Goal: Check status: Check status

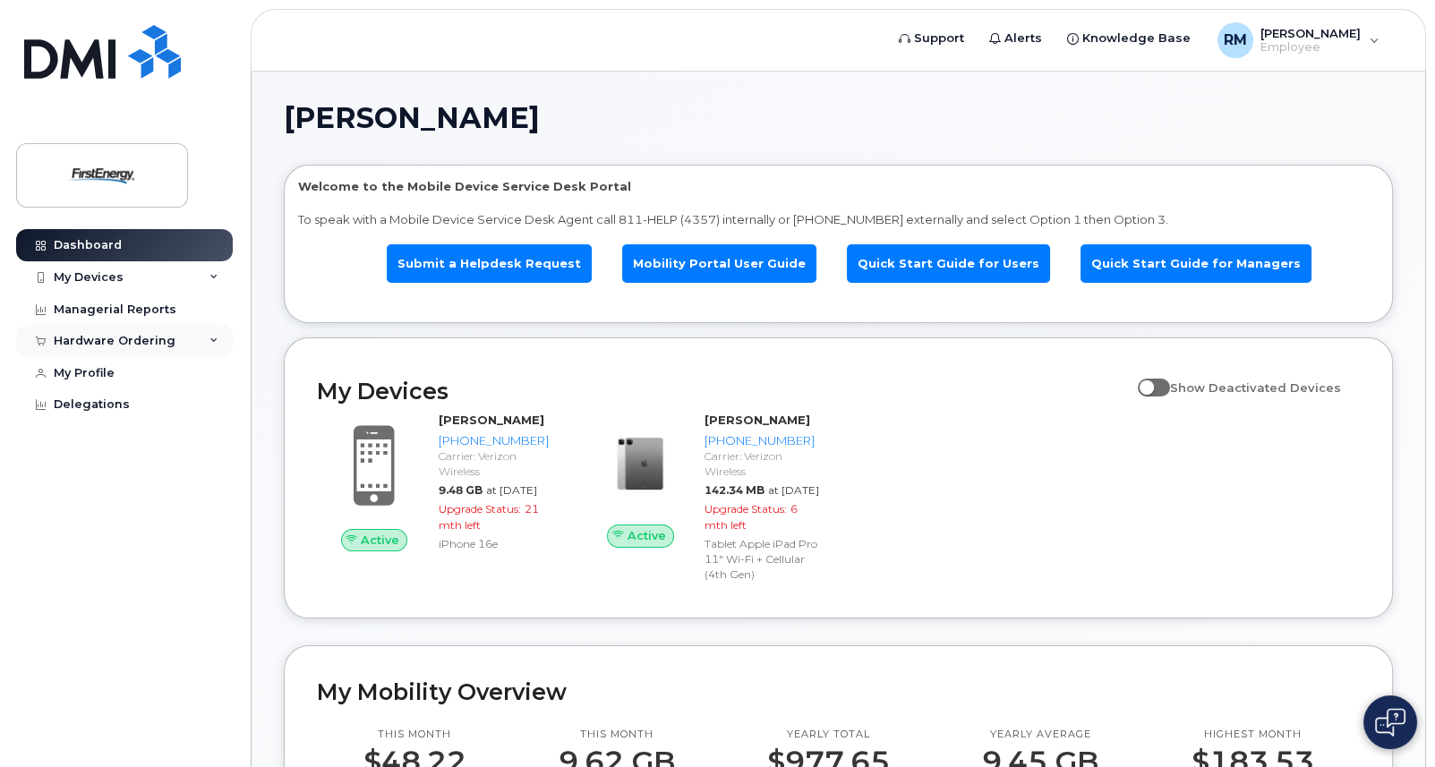
click at [215, 337] on icon at bounding box center [214, 341] width 9 height 9
click at [126, 376] on link "My Orders" at bounding box center [139, 374] width 185 height 34
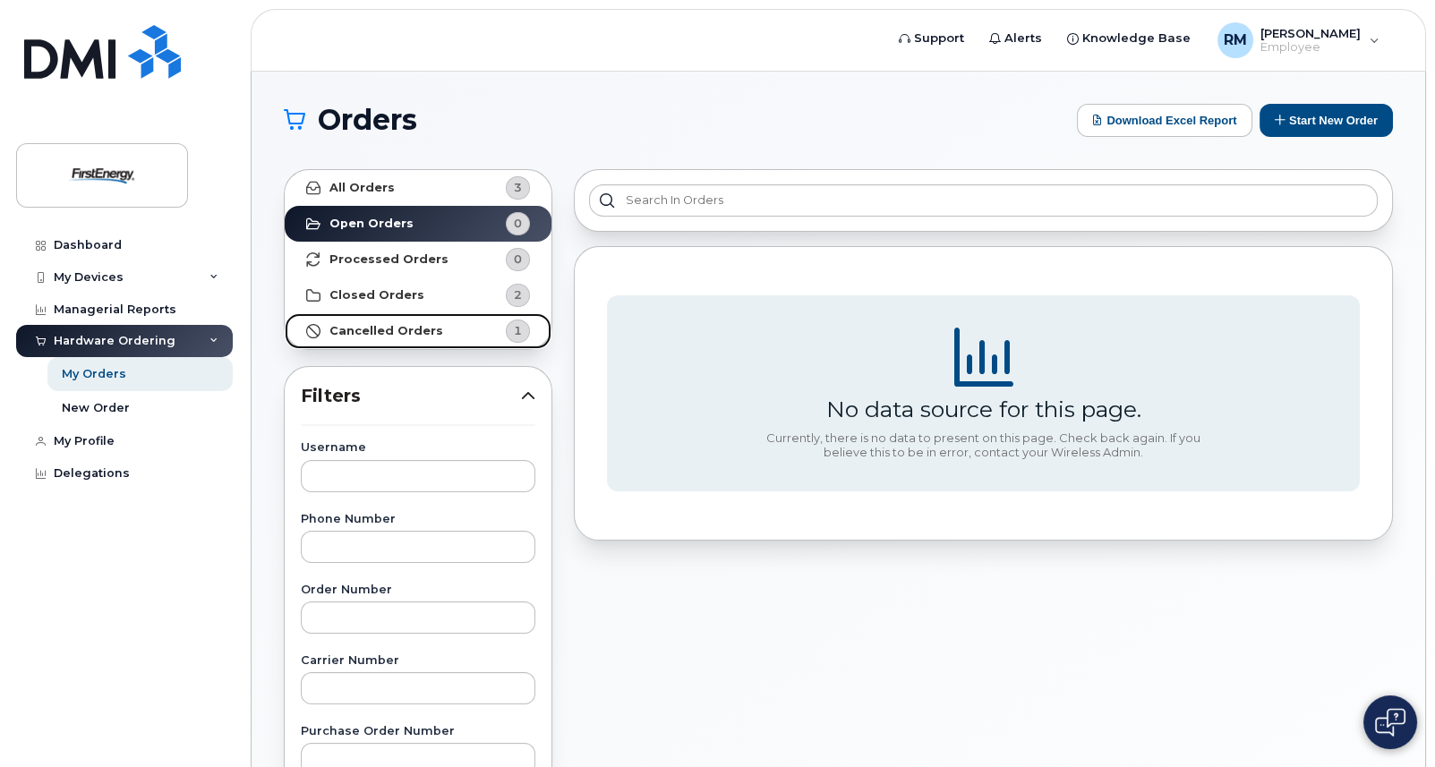
drag, startPoint x: 403, startPoint y: 332, endPoint x: 461, endPoint y: 327, distance: 58.4
click at [403, 332] on strong "Cancelled Orders" at bounding box center [386, 331] width 114 height 14
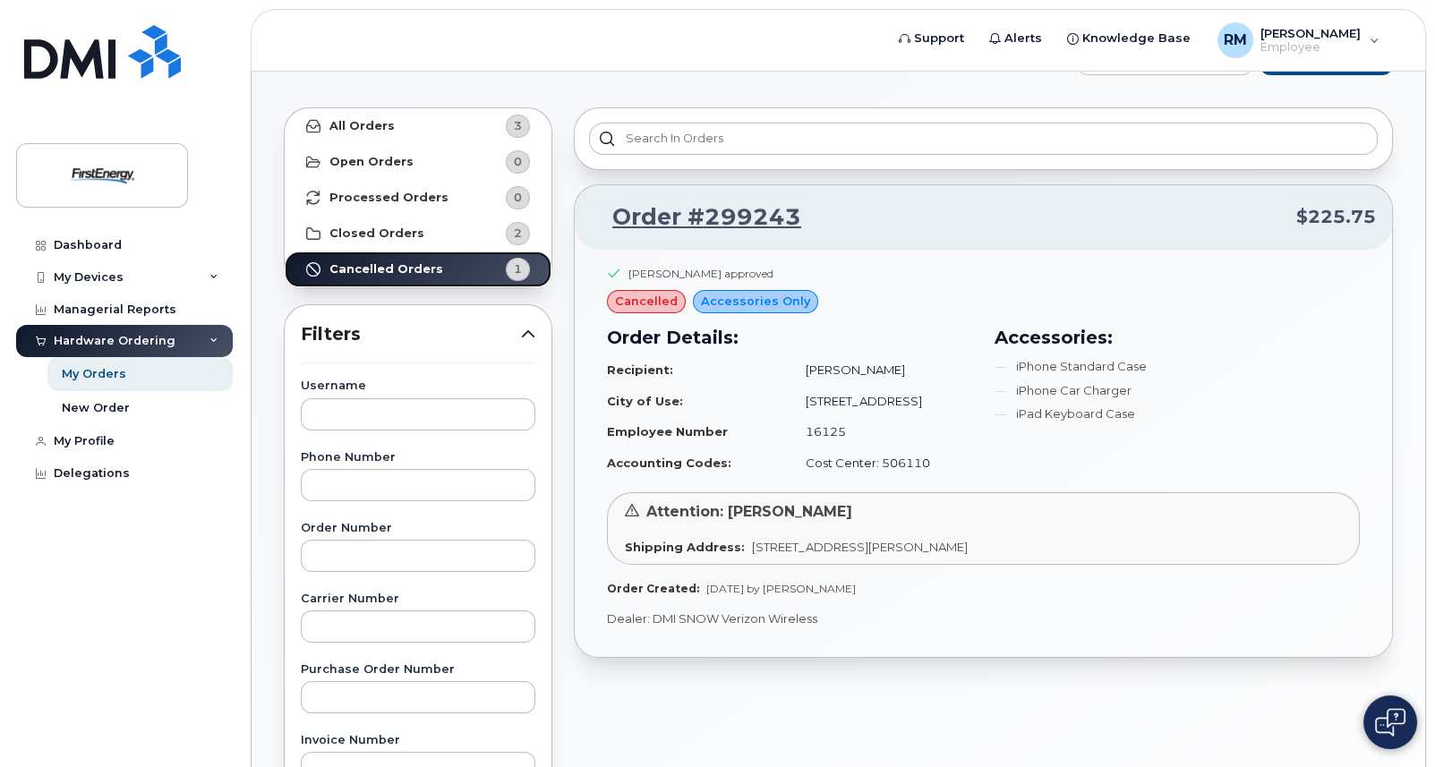
scroll to position [90, 0]
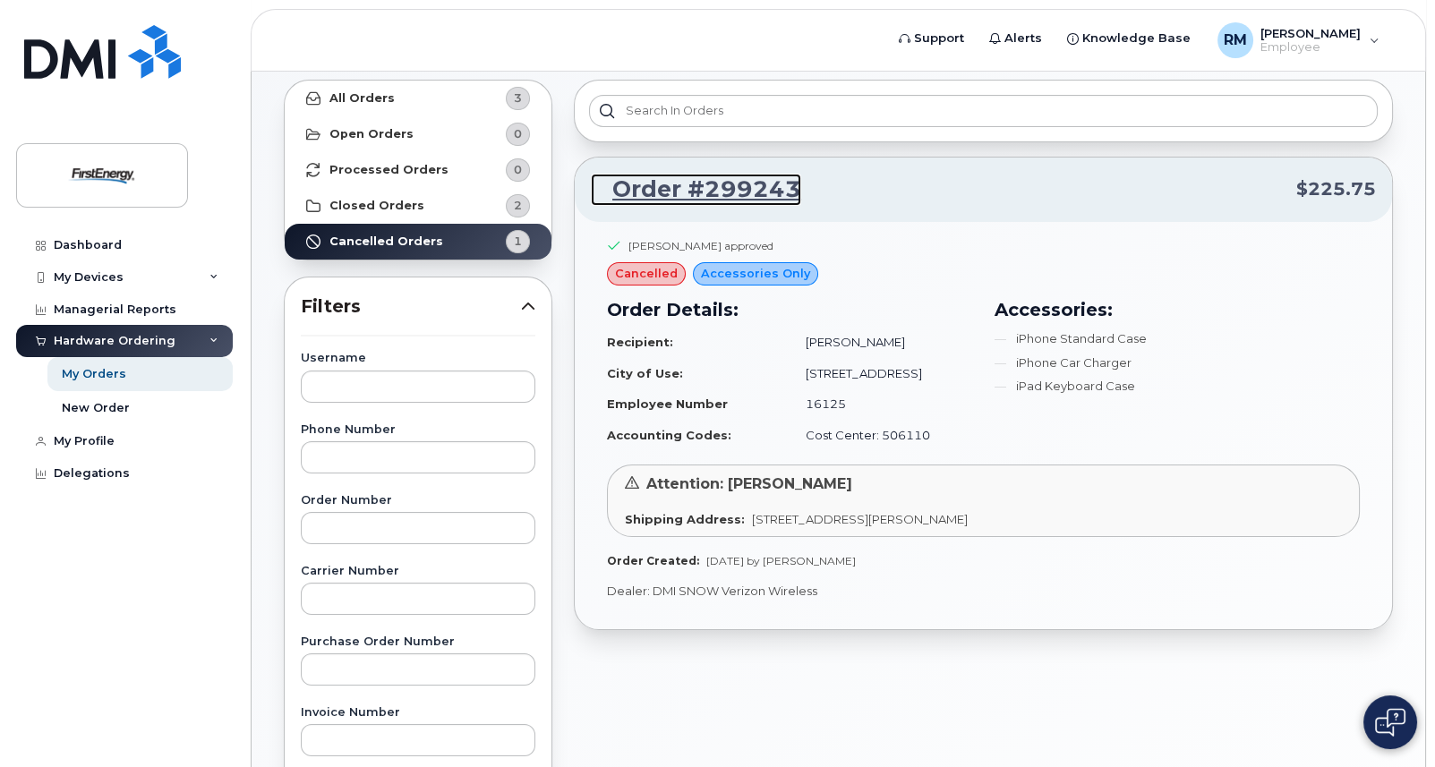
click at [736, 178] on link "Order #299243" at bounding box center [696, 190] width 210 height 32
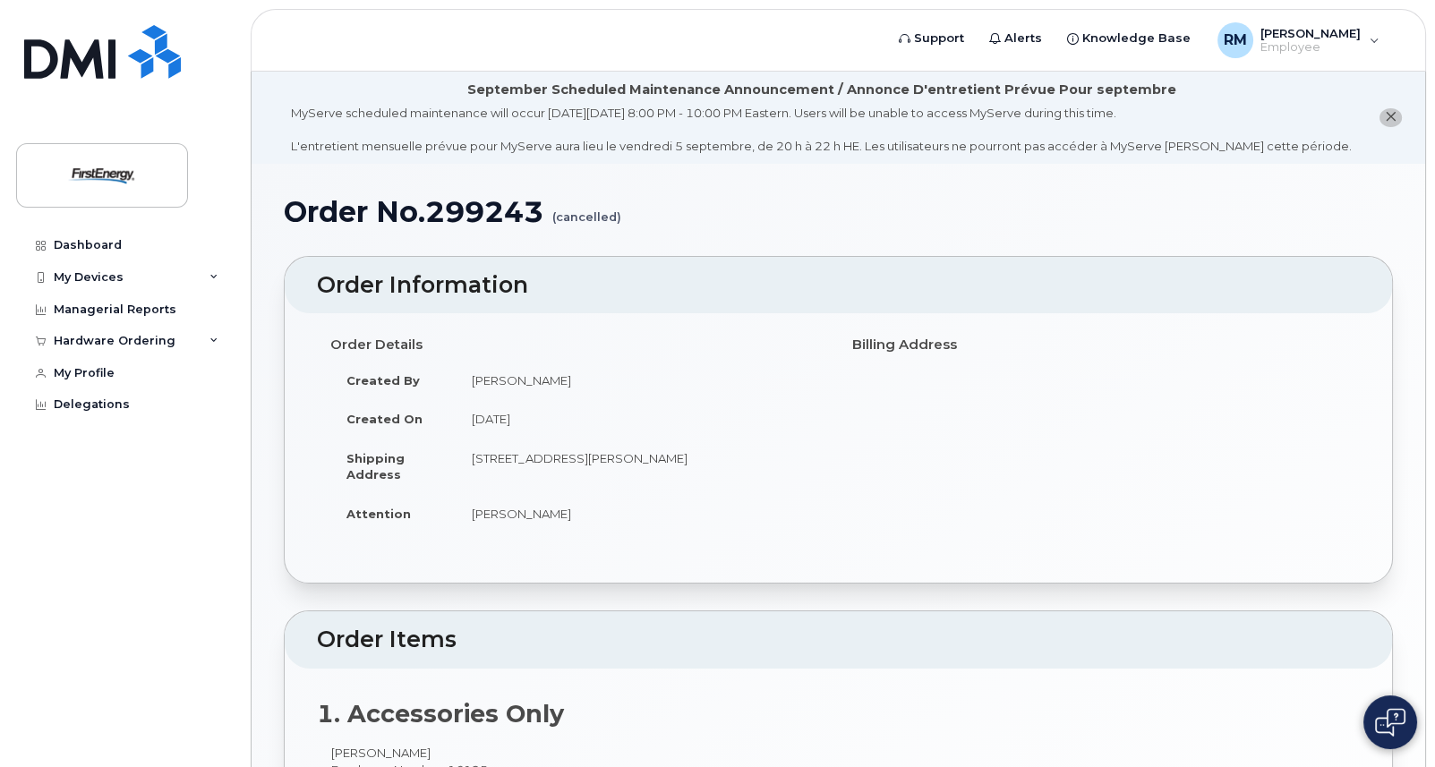
click at [1379, 720] on img at bounding box center [1390, 722] width 30 height 29
